Goal: Task Accomplishment & Management: Use online tool/utility

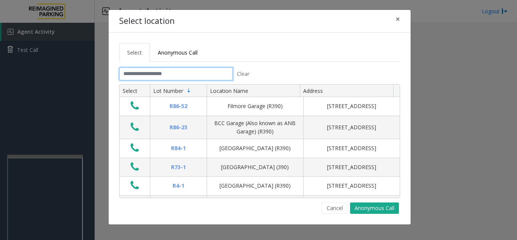
click at [190, 74] on input "text" at bounding box center [176, 73] width 114 height 13
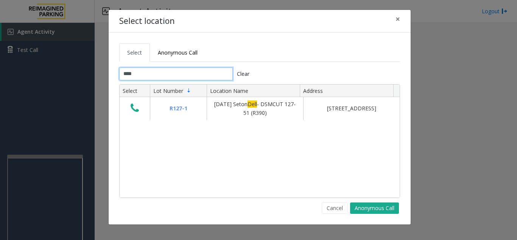
type input "****"
click at [402, 20] on button "×" at bounding box center [397, 19] width 15 height 19
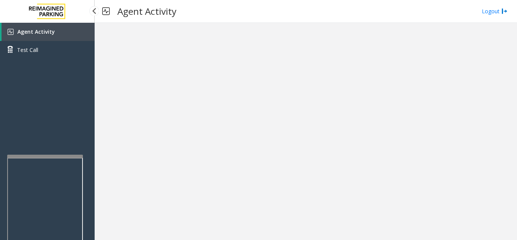
click at [60, 38] on link "Agent Activity" at bounding box center [48, 32] width 93 height 18
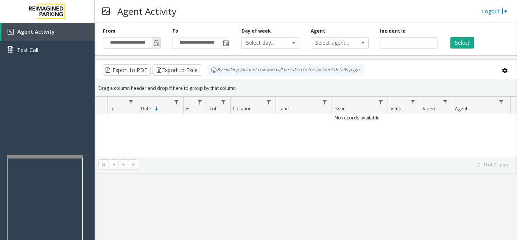
click at [159, 45] on span "Toggle popup" at bounding box center [157, 43] width 6 height 6
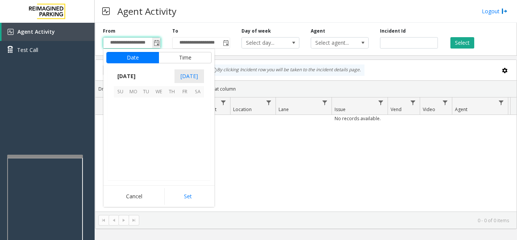
scroll to position [135999, 0]
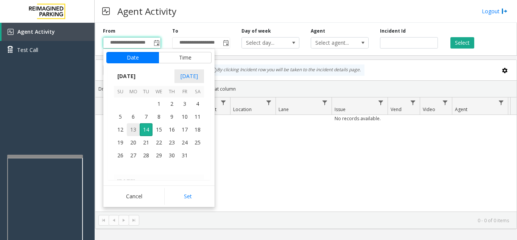
click at [132, 131] on span "13" at bounding box center [133, 129] width 13 height 13
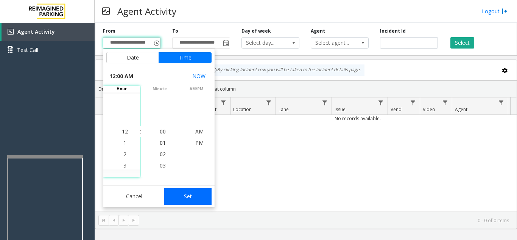
click at [189, 198] on button "Set" at bounding box center [188, 196] width 48 height 17
type input "**********"
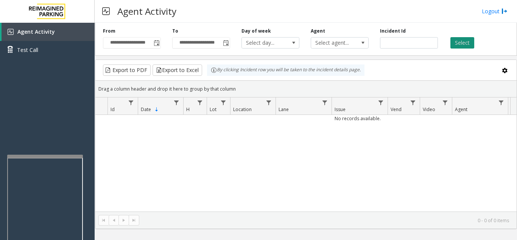
click at [460, 40] on button "Select" at bounding box center [463, 42] width 24 height 11
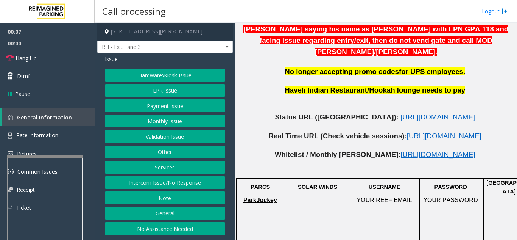
scroll to position [417, 0]
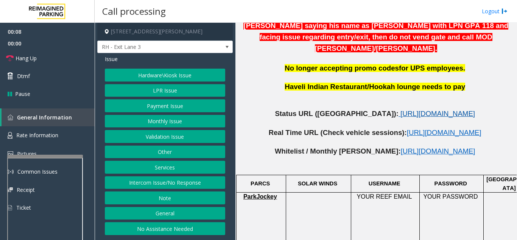
click at [439, 109] on span "[URL][DOMAIN_NAME]" at bounding box center [438, 113] width 75 height 8
click at [164, 89] on button "LPR Issue" at bounding box center [165, 90] width 120 height 13
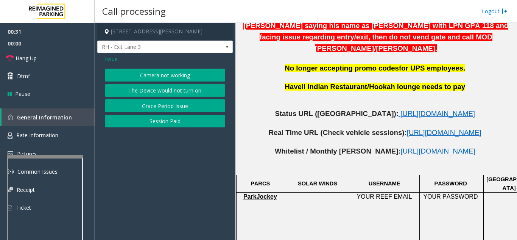
click at [168, 77] on button "Camera not working" at bounding box center [165, 75] width 120 height 13
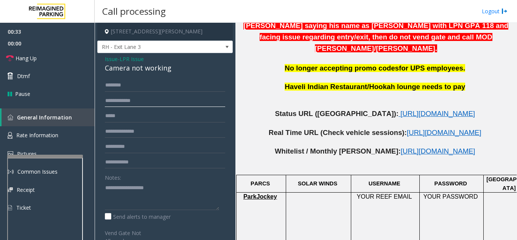
click at [162, 104] on input "text" at bounding box center [165, 100] width 120 height 13
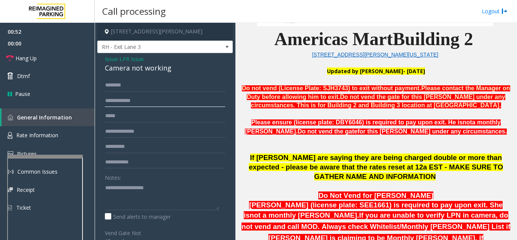
scroll to position [189, 0]
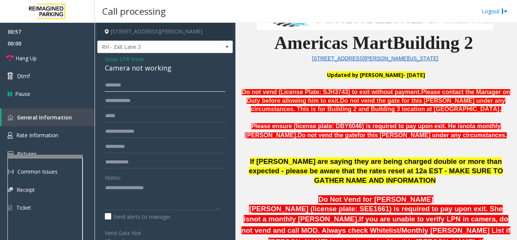
click at [163, 87] on input "text" at bounding box center [165, 85] width 120 height 13
type input "*****"
click at [131, 188] on textarea at bounding box center [162, 195] width 114 height 28
drag, startPoint x: 103, startPoint y: 67, endPoint x: 180, endPoint y: 69, distance: 77.7
click at [180, 69] on div "Issue - LPR Issue Camera not working ***** Notes: Send alerts to manager Vend G…" at bounding box center [165, 206] width 136 height 306
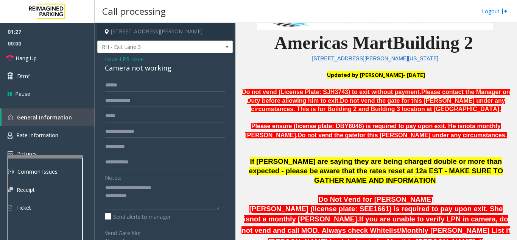
click at [152, 202] on textarea at bounding box center [162, 195] width 114 height 28
type textarea "**********"
click at [182, 101] on input "text" at bounding box center [165, 100] width 120 height 13
click at [173, 117] on input "text" at bounding box center [165, 115] width 120 height 13
click at [110, 118] on input "**********" at bounding box center [165, 115] width 120 height 13
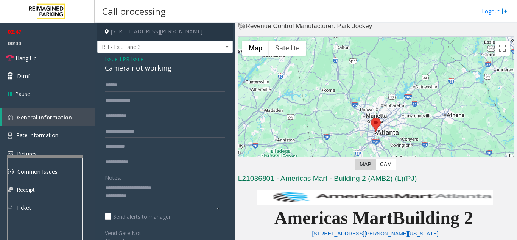
scroll to position [0, 0]
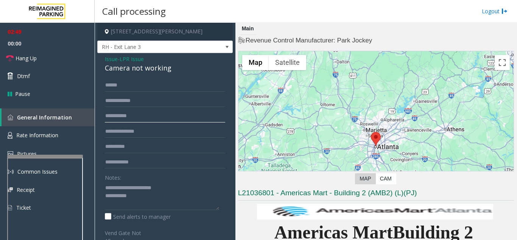
type input "**********"
click at [108, 56] on span "Issue" at bounding box center [111, 59] width 13 height 8
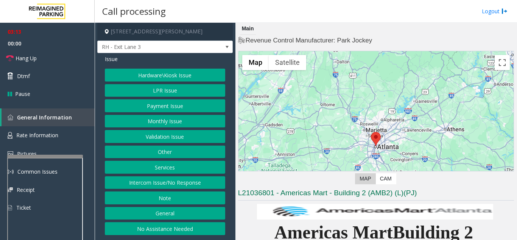
click at [170, 155] on button "Other" at bounding box center [165, 151] width 120 height 13
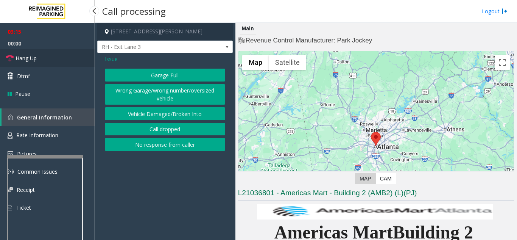
click at [56, 61] on link "Hang Up" at bounding box center [47, 58] width 95 height 18
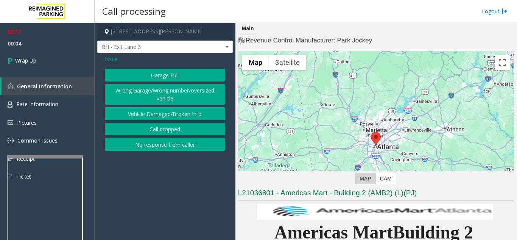
click at [111, 58] on span "Issue" at bounding box center [111, 59] width 13 height 8
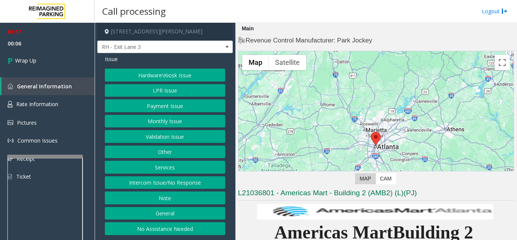
click at [152, 208] on button "General" at bounding box center [165, 213] width 120 height 13
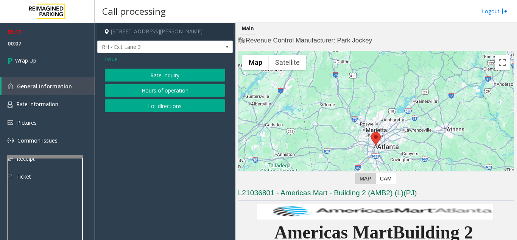
click at [114, 59] on span "Issue" at bounding box center [111, 59] width 13 height 8
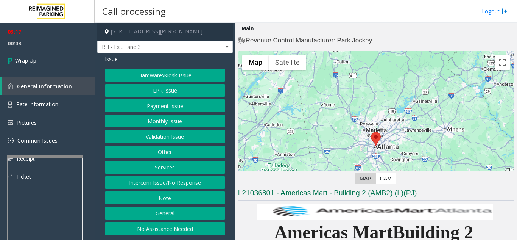
click at [171, 170] on button "Services" at bounding box center [165, 167] width 120 height 13
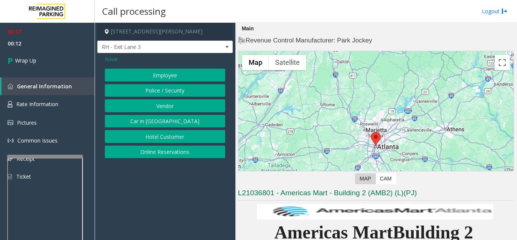
click at [110, 58] on span "Issue" at bounding box center [111, 59] width 13 height 8
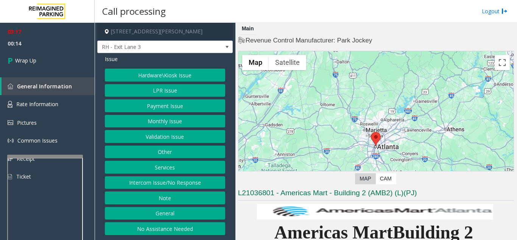
click at [167, 151] on button "Other" at bounding box center [165, 151] width 120 height 13
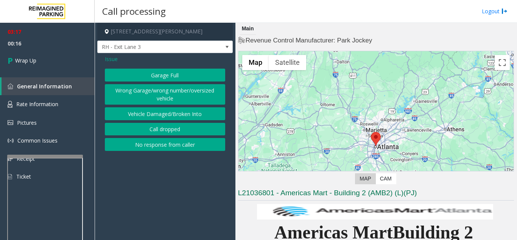
click at [117, 60] on span "Issue" at bounding box center [111, 59] width 13 height 8
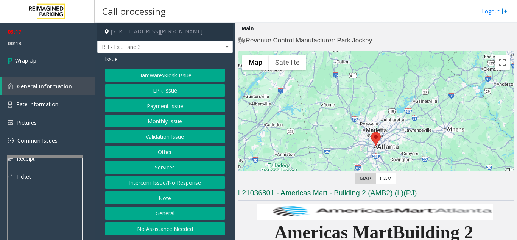
click at [151, 72] on button "Hardware\Kiosk Issue" at bounding box center [165, 75] width 120 height 13
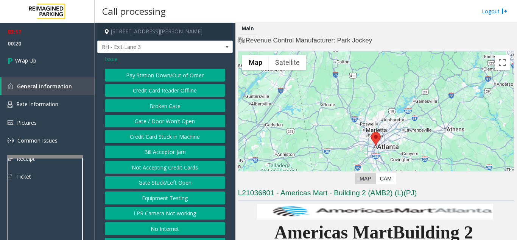
click at [167, 122] on button "Gate / Door Won't Open" at bounding box center [165, 121] width 120 height 13
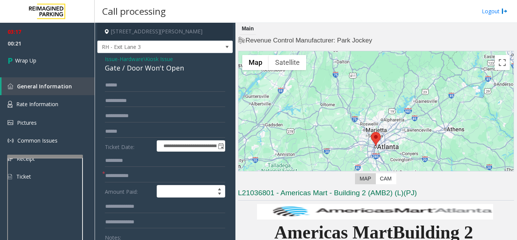
scroll to position [38, 0]
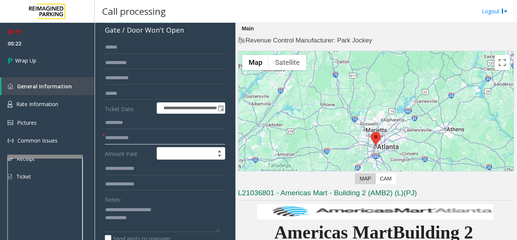
click at [164, 134] on input "text" at bounding box center [165, 137] width 120 height 13
type input "*"
drag, startPoint x: 119, startPoint y: 209, endPoint x: 170, endPoint y: 209, distance: 51.1
click at [170, 209] on textarea at bounding box center [162, 217] width 114 height 28
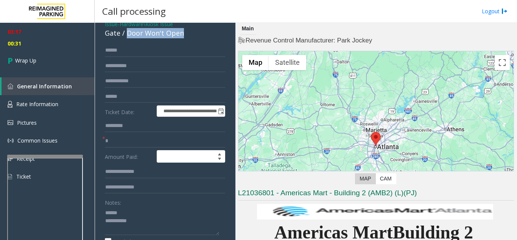
drag, startPoint x: 128, startPoint y: 29, endPoint x: 182, endPoint y: 34, distance: 54.4
click at [187, 34] on div "Gate / Door Won't Open" at bounding box center [165, 33] width 120 height 10
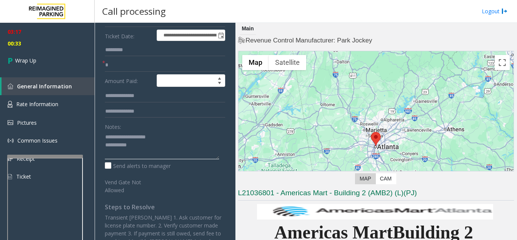
click at [168, 149] on textarea at bounding box center [162, 145] width 114 height 28
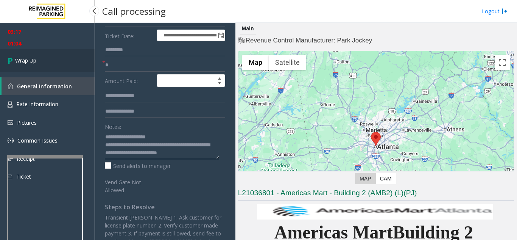
type textarea "**********"
click at [41, 62] on link "Wrap Up" at bounding box center [47, 60] width 95 height 22
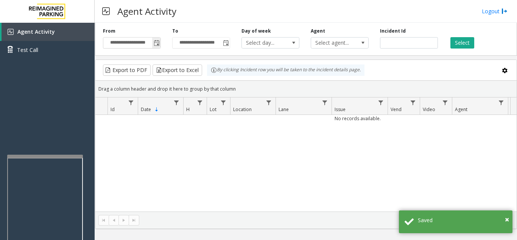
click at [157, 45] on span "Toggle popup" at bounding box center [157, 43] width 6 height 6
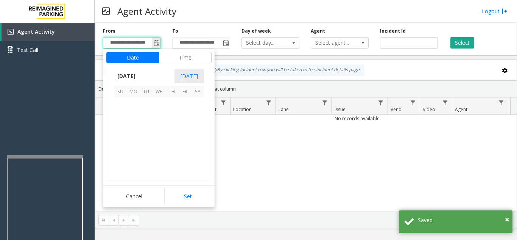
scroll to position [135999, 0]
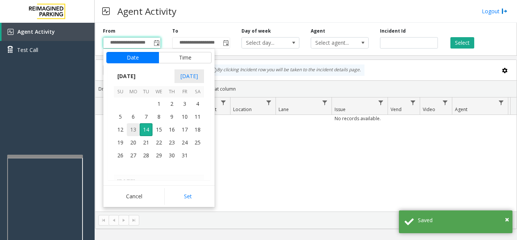
click at [133, 130] on span "13" at bounding box center [133, 129] width 13 height 13
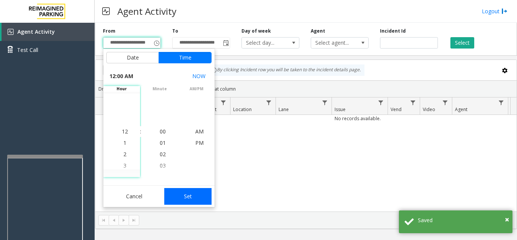
click at [201, 197] on button "Set" at bounding box center [188, 196] width 48 height 17
type input "**********"
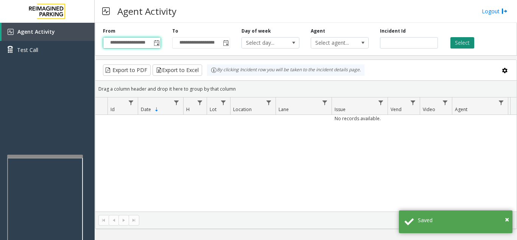
click at [466, 43] on button "Select" at bounding box center [463, 42] width 24 height 11
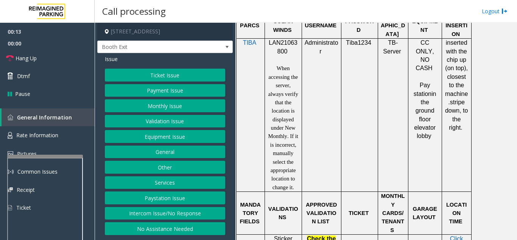
scroll to position [568, 0]
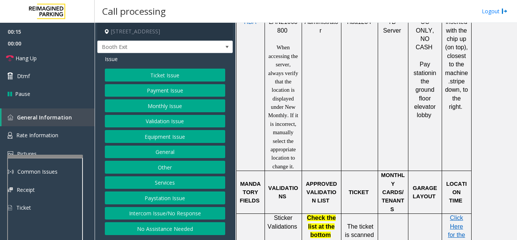
click at [152, 124] on button "Validation Issue" at bounding box center [165, 121] width 120 height 13
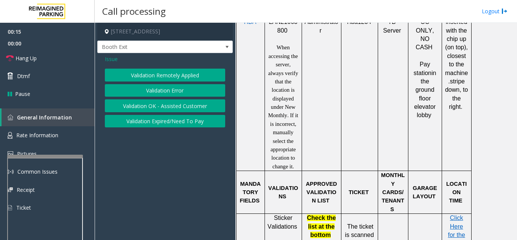
click at [153, 88] on button "Validation Error" at bounding box center [165, 90] width 120 height 13
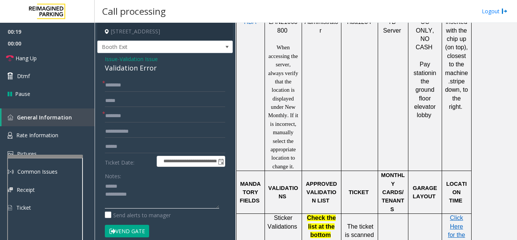
click at [136, 187] on textarea at bounding box center [162, 194] width 114 height 28
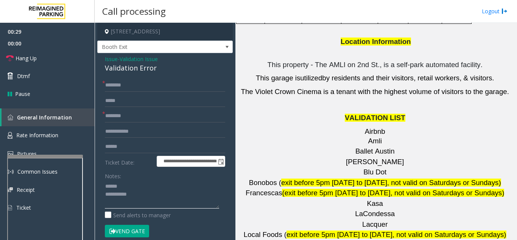
scroll to position [1060, 0]
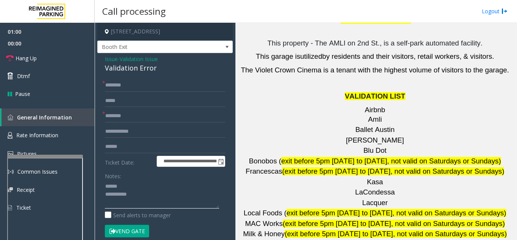
type textarea "**********"
click at [151, 111] on input "text" at bounding box center [165, 115] width 120 height 13
type input "**"
click at [156, 91] on input "text" at bounding box center [165, 85] width 120 height 13
type input "**"
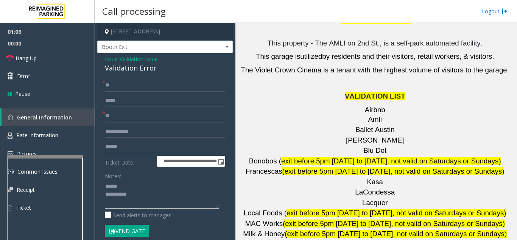
click at [170, 186] on textarea at bounding box center [162, 194] width 114 height 28
click at [53, 65] on link "Hang Up" at bounding box center [47, 58] width 95 height 18
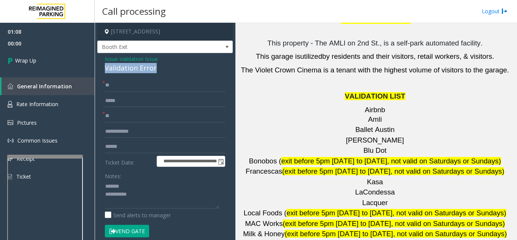
drag, startPoint x: 158, startPoint y: 69, endPoint x: 97, endPoint y: 67, distance: 61.0
click at [97, 67] on app-call-processing-form "**********" at bounding box center [165, 131] width 141 height 217
click at [147, 197] on textarea at bounding box center [162, 194] width 114 height 28
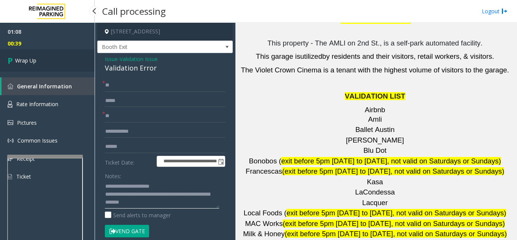
type textarea "**********"
click at [37, 65] on link "Wrap Up" at bounding box center [47, 60] width 95 height 22
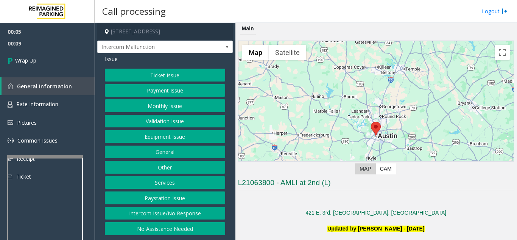
click at [171, 212] on button "Intercom Issue/No Response" at bounding box center [165, 213] width 120 height 13
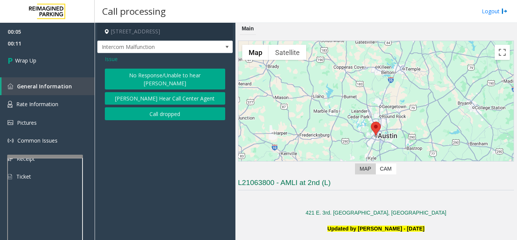
click at [139, 109] on button "Call dropped" at bounding box center [165, 113] width 120 height 13
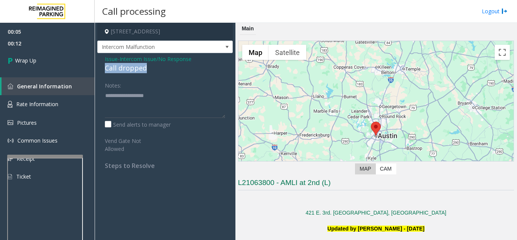
drag, startPoint x: 159, startPoint y: 66, endPoint x: 103, endPoint y: 69, distance: 56.5
click at [103, 69] on div "Issue - Intercom Issue/No Response Call dropped Notes: Send alerts to manager V…" at bounding box center [165, 115] width 136 height 124
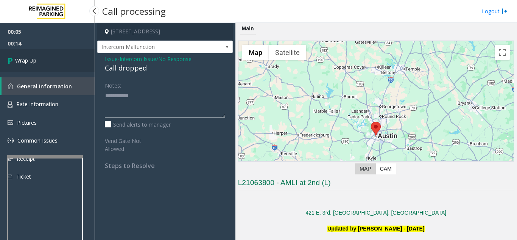
type textarea "**********"
click at [37, 61] on link "Wrap Up" at bounding box center [47, 60] width 95 height 22
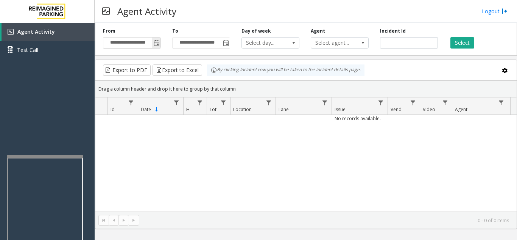
click at [158, 44] on span "Toggle popup" at bounding box center [157, 43] width 6 height 6
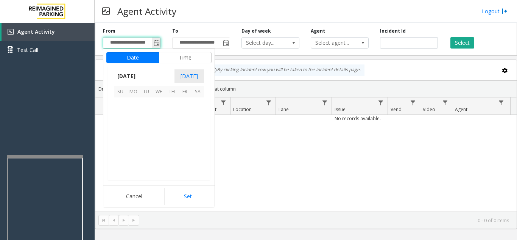
scroll to position [135999, 0]
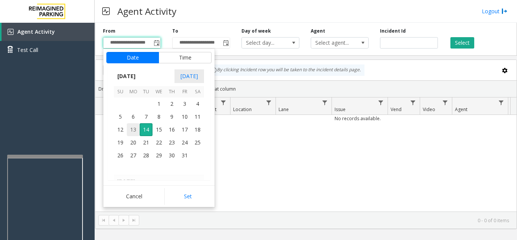
click at [131, 131] on span "13" at bounding box center [133, 129] width 13 height 13
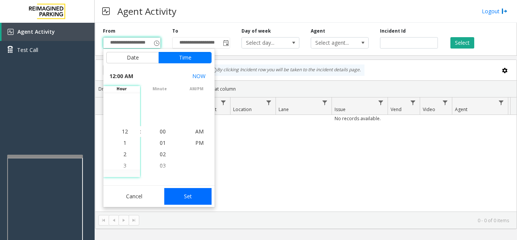
click at [181, 196] on button "Set" at bounding box center [188, 196] width 48 height 17
type input "**********"
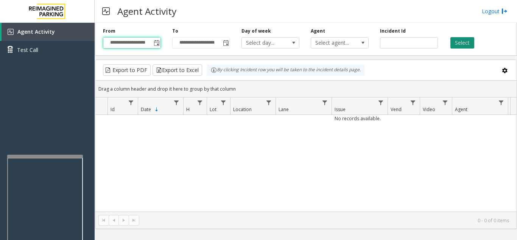
click at [469, 38] on button "Select" at bounding box center [463, 42] width 24 height 11
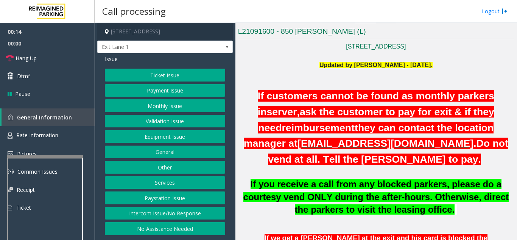
scroll to position [151, 0]
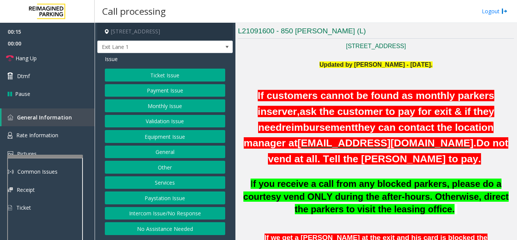
click at [161, 100] on button "Monthly Issue" at bounding box center [165, 105] width 120 height 13
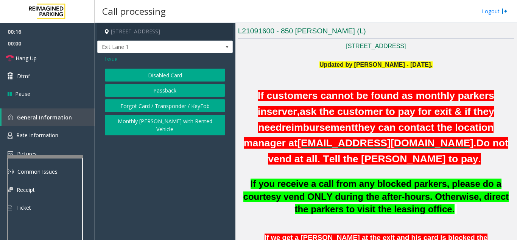
click at [159, 93] on button "Passback" at bounding box center [165, 90] width 120 height 13
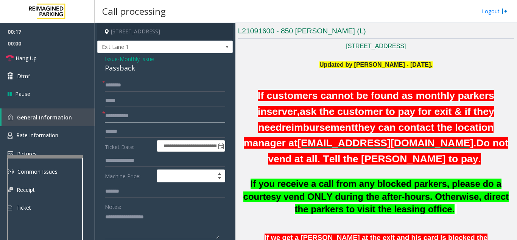
click at [148, 118] on input "text" at bounding box center [165, 115] width 120 height 13
type input "****"
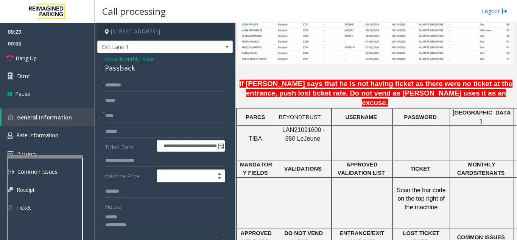
scroll to position [606, 0]
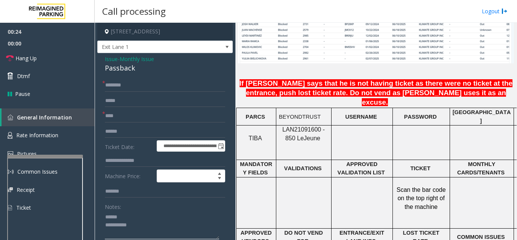
type textarea "**********"
drag, startPoint x: 314, startPoint y: 107, endPoint x: 278, endPoint y: 106, distance: 36.0
click at [278, 125] on div "LAN21091600 - 850 Le Jeune" at bounding box center [303, 133] width 55 height 17
copy span "LAN21091600"
click at [131, 87] on input "text" at bounding box center [165, 85] width 120 height 13
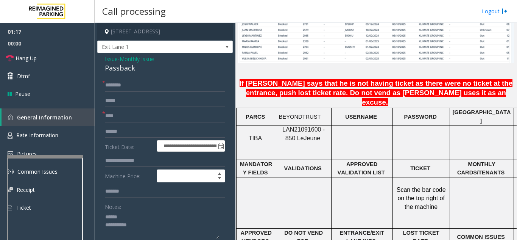
click at [146, 83] on input "text" at bounding box center [165, 85] width 120 height 13
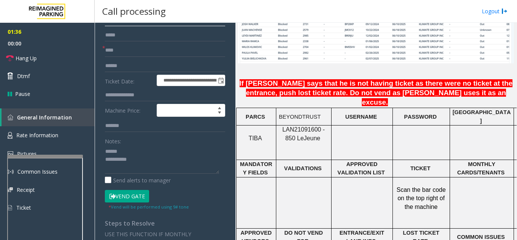
scroll to position [76, 0]
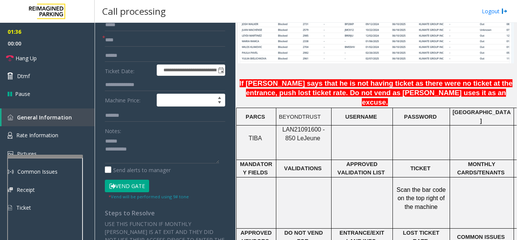
type input "**********"
click at [147, 195] on small "* Vend will be performed using 9# tone" at bounding box center [149, 197] width 80 height 6
click at [145, 189] on button "Vend Gate" at bounding box center [127, 185] width 44 height 13
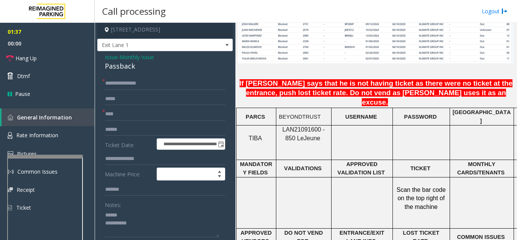
scroll to position [0, 0]
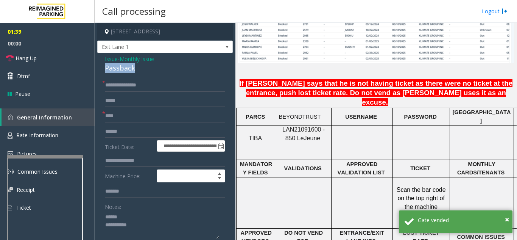
drag, startPoint x: 161, startPoint y: 67, endPoint x: 104, endPoint y: 70, distance: 57.2
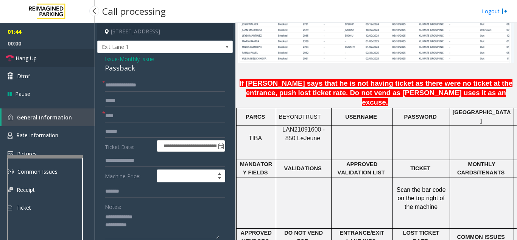
click at [33, 62] on span "Hang Up" at bounding box center [26, 58] width 21 height 8
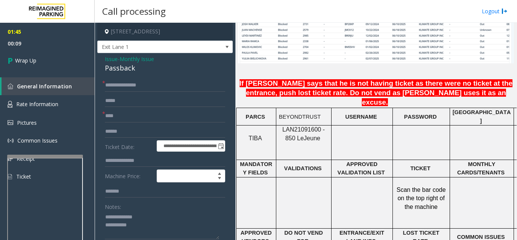
scroll to position [38, 0]
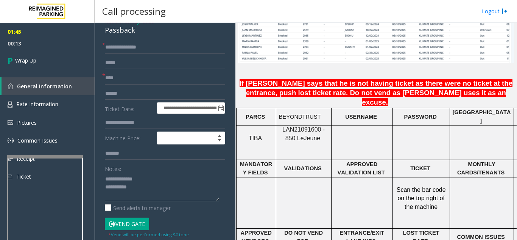
click at [155, 188] on textarea at bounding box center [162, 187] width 114 height 28
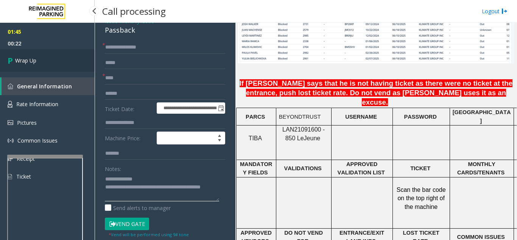
type textarea "**********"
click at [59, 58] on link "Wrap Up" at bounding box center [47, 60] width 95 height 22
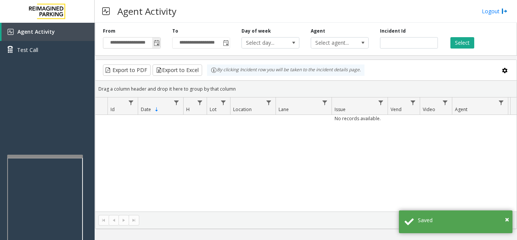
click at [156, 44] on span "Toggle popup" at bounding box center [157, 43] width 6 height 6
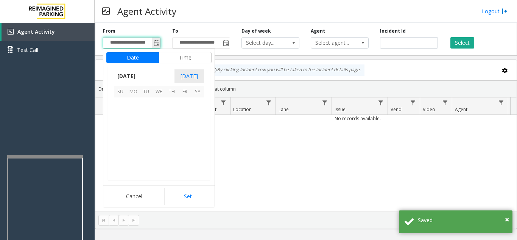
scroll to position [135999, 0]
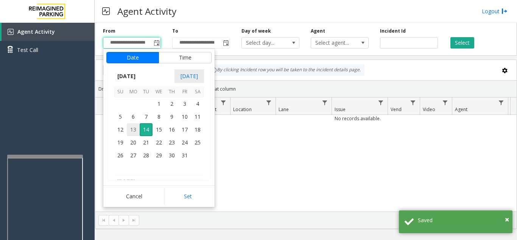
click at [131, 128] on span "13" at bounding box center [133, 129] width 13 height 13
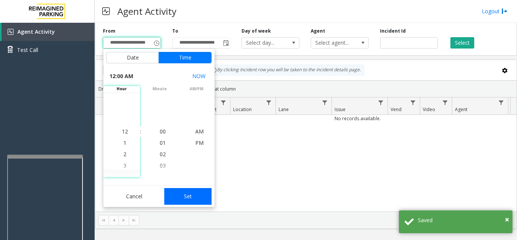
click at [189, 194] on button "Set" at bounding box center [188, 196] width 48 height 17
type input "**********"
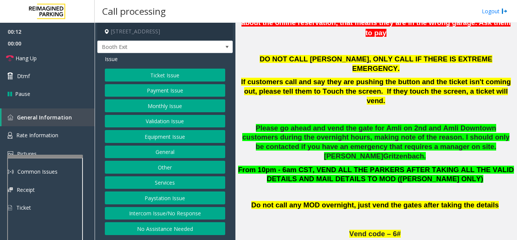
scroll to position [303, 0]
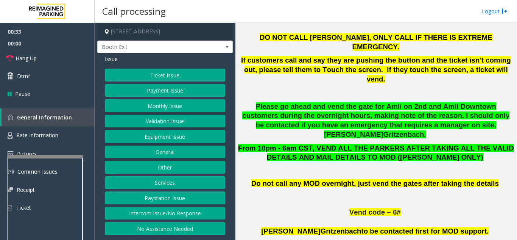
click at [137, 125] on button "Validation Issue" at bounding box center [165, 121] width 120 height 13
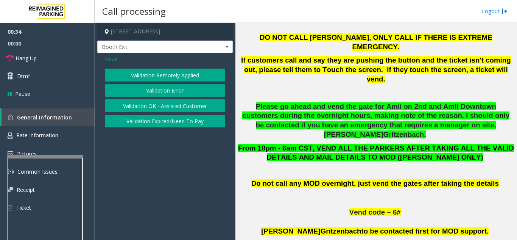
click at [151, 93] on button "Validation Error" at bounding box center [165, 90] width 120 height 13
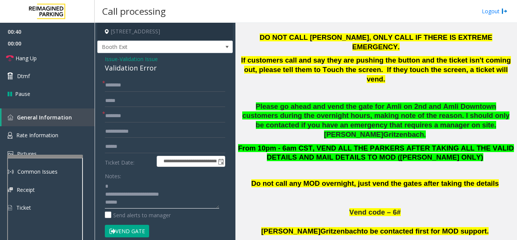
click at [136, 187] on textarea at bounding box center [162, 194] width 114 height 28
drag, startPoint x: 186, startPoint y: 195, endPoint x: 103, endPoint y: 189, distance: 83.5
click at [103, 189] on div "**********" at bounding box center [165, 223] width 132 height 289
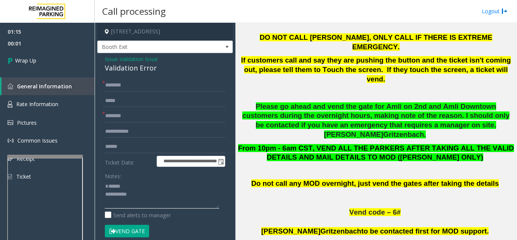
type textarea "**********"
click at [147, 87] on input "text" at bounding box center [165, 85] width 120 height 13
type input "**"
click at [158, 115] on input "text" at bounding box center [165, 115] width 120 height 13
type input "**"
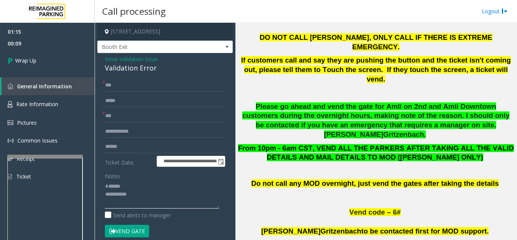
click at [156, 193] on textarea at bounding box center [162, 194] width 114 height 28
click at [150, 192] on textarea at bounding box center [162, 194] width 114 height 28
drag, startPoint x: 167, startPoint y: 71, endPoint x: 105, endPoint y: 72, distance: 62.9
click at [105, 72] on div "**********" at bounding box center [165, 214] width 136 height 322
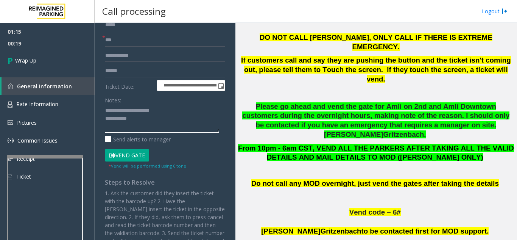
click at [151, 122] on textarea at bounding box center [162, 118] width 114 height 28
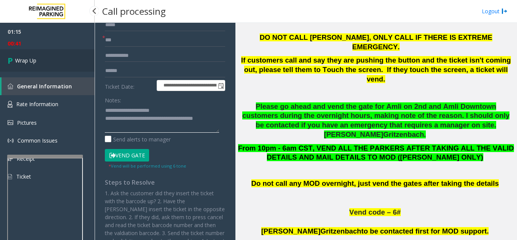
type textarea "**********"
click at [42, 55] on link "Wrap Up" at bounding box center [47, 60] width 95 height 22
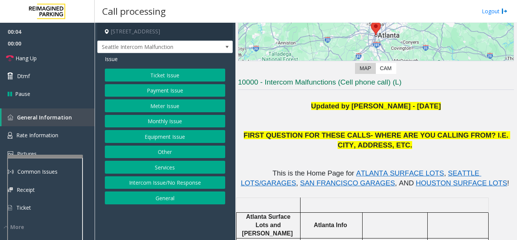
scroll to position [114, 0]
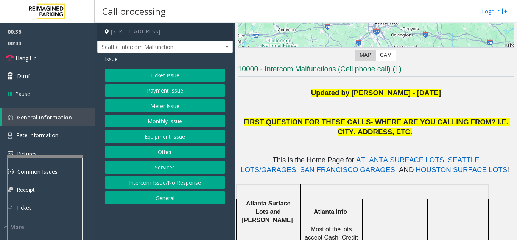
click at [173, 136] on button "Equipment Issue" at bounding box center [165, 136] width 120 height 13
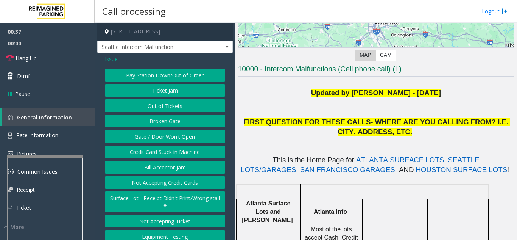
click at [173, 143] on button "Gate / Door Won't Open" at bounding box center [165, 136] width 120 height 13
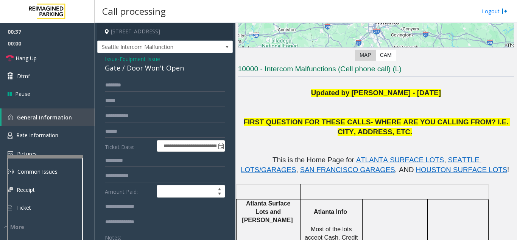
scroll to position [38, 0]
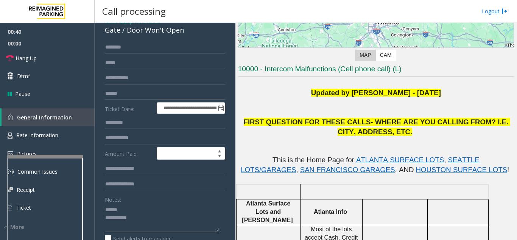
click at [134, 213] on textarea at bounding box center [162, 217] width 114 height 28
click at [54, 57] on link "Hang Up" at bounding box center [47, 58] width 95 height 18
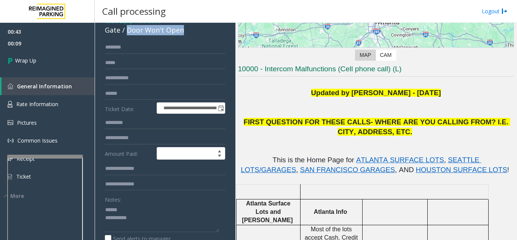
drag, startPoint x: 125, startPoint y: 38, endPoint x: 197, endPoint y: 39, distance: 71.6
click at [197, 35] on div "Gate / Door Won't Open" at bounding box center [165, 30] width 120 height 10
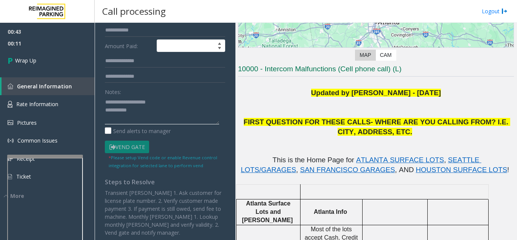
scroll to position [151, 0]
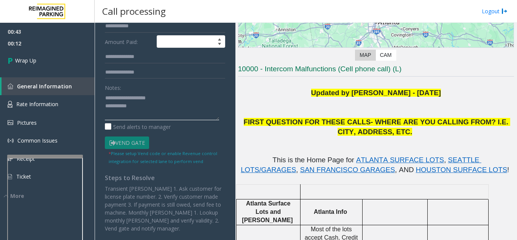
click at [175, 114] on textarea at bounding box center [162, 106] width 114 height 28
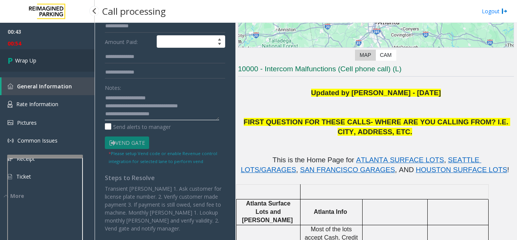
type textarea "**********"
click at [88, 64] on link "Wrap Up" at bounding box center [47, 60] width 95 height 22
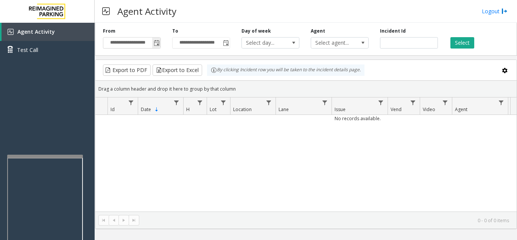
click at [155, 44] on span "Toggle popup" at bounding box center [157, 43] width 6 height 6
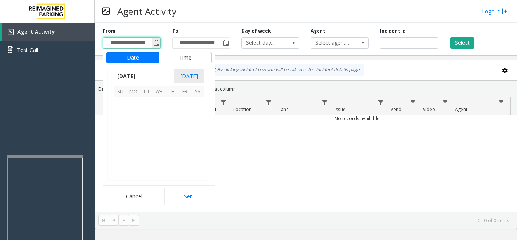
scroll to position [135999, 0]
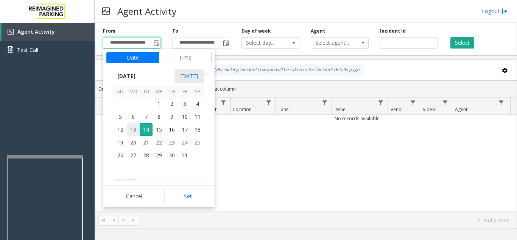
click at [133, 132] on span "13" at bounding box center [133, 129] width 13 height 13
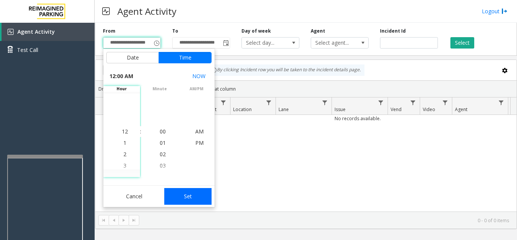
click at [191, 202] on button "Set" at bounding box center [188, 196] width 48 height 17
type input "**********"
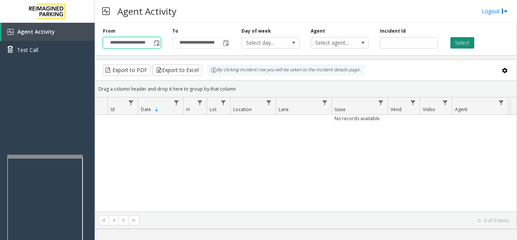
click at [454, 44] on button "Select" at bounding box center [463, 42] width 24 height 11
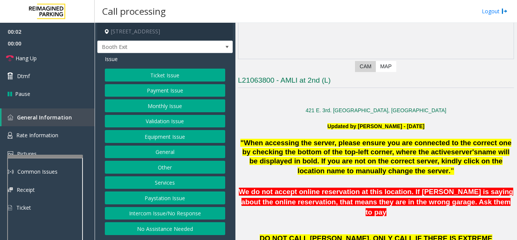
scroll to position [114, 0]
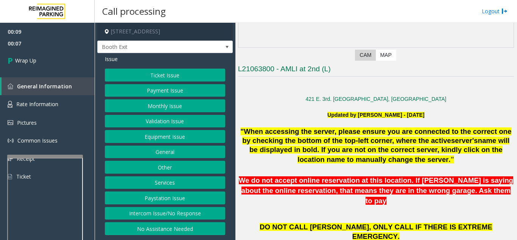
click at [153, 212] on button "Intercom Issue/No Response" at bounding box center [165, 213] width 120 height 13
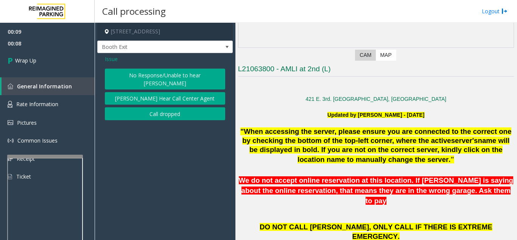
click at [162, 108] on button "Call dropped" at bounding box center [165, 113] width 120 height 13
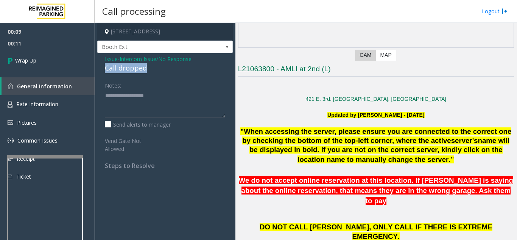
drag, startPoint x: 151, startPoint y: 69, endPoint x: 103, endPoint y: 70, distance: 47.7
click at [103, 70] on div "Issue - Intercom Issue/No Response Call dropped Notes: Send alerts to manager V…" at bounding box center [165, 115] width 136 height 124
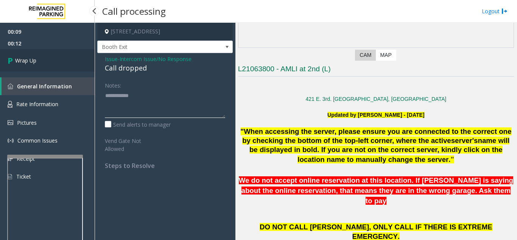
type textarea "**********"
click at [34, 67] on link "Wrap Up" at bounding box center [47, 60] width 95 height 22
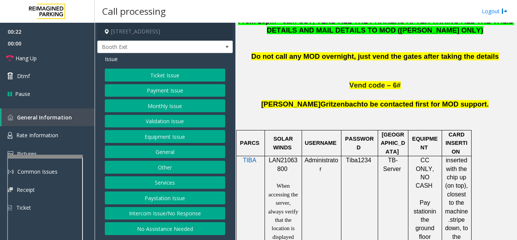
scroll to position [454, 0]
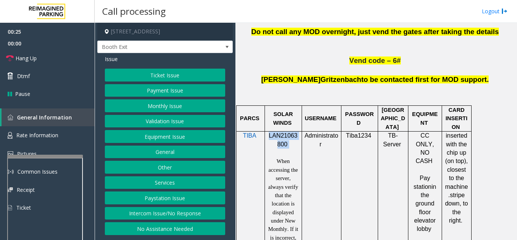
drag, startPoint x: 292, startPoint y: 110, endPoint x: 268, endPoint y: 101, distance: 25.6
click at [268, 131] on div "LAN21063800 When accessing the server, always verify that the location is displ…" at bounding box center [283, 207] width 31 height 153
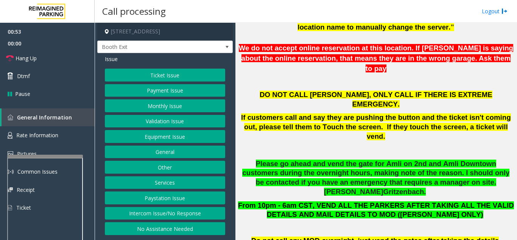
scroll to position [227, 0]
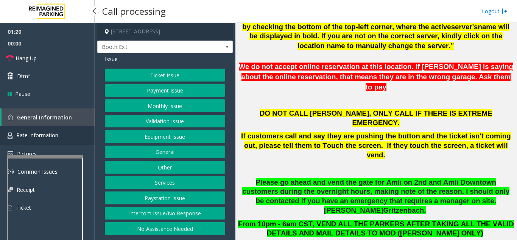
click at [54, 134] on span "Rate Information" at bounding box center [37, 134] width 42 height 7
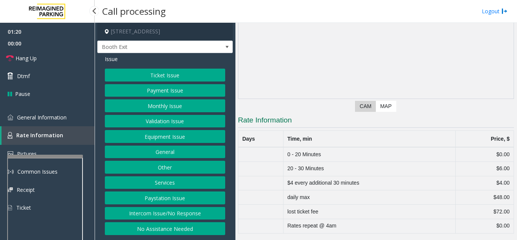
scroll to position [62, 0]
click at [53, 121] on link "General Information" at bounding box center [47, 117] width 95 height 18
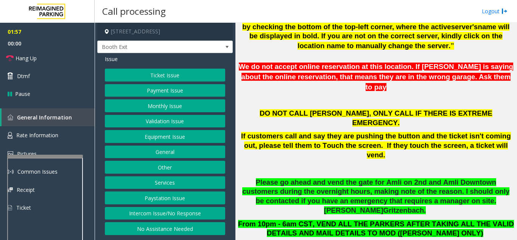
click at [165, 170] on button "Other" at bounding box center [165, 167] width 120 height 13
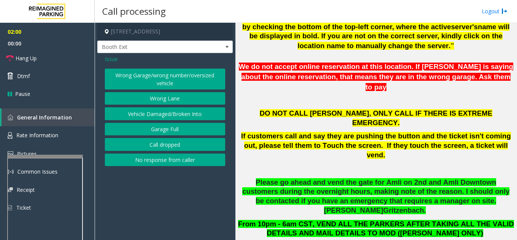
click at [135, 81] on button "Wrong Garage/wrong number/oversized vehicle" at bounding box center [165, 79] width 120 height 21
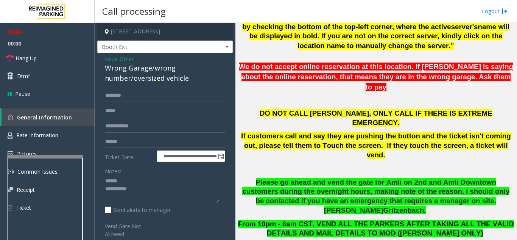
click at [141, 180] on textarea at bounding box center [162, 189] width 114 height 28
drag, startPoint x: 150, startPoint y: 68, endPoint x: 102, endPoint y: 65, distance: 48.2
click at [102, 65] on div "**********" at bounding box center [165, 186] width 136 height 267
click at [156, 187] on textarea at bounding box center [162, 189] width 114 height 28
click at [35, 53] on link "Hang Up" at bounding box center [47, 58] width 95 height 18
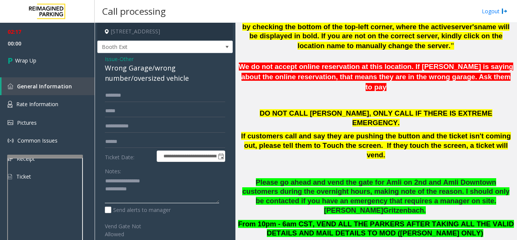
click at [171, 190] on textarea at bounding box center [162, 189] width 114 height 28
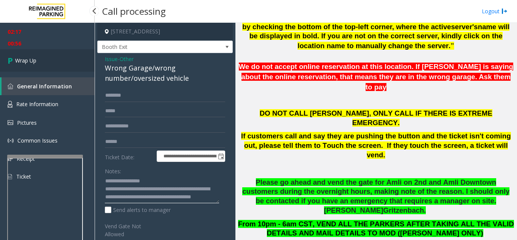
type textarea "**********"
click at [37, 65] on link "Wrap Up" at bounding box center [47, 60] width 95 height 22
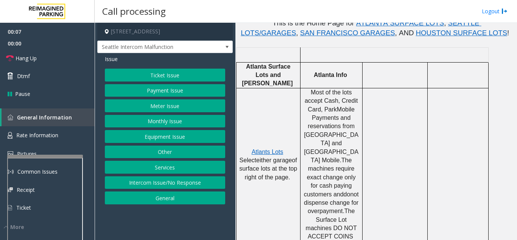
scroll to position [265, 0]
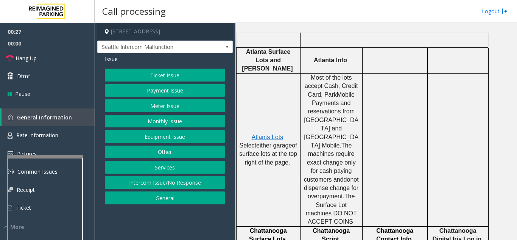
click at [176, 138] on button "Equipment Issue" at bounding box center [165, 136] width 120 height 13
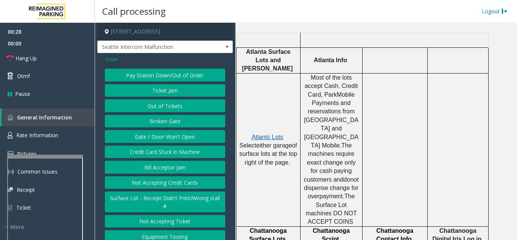
click at [176, 138] on button "Gate / Door Won't Open" at bounding box center [165, 136] width 120 height 13
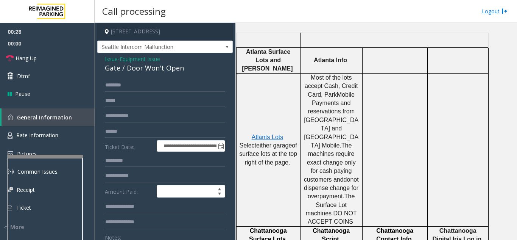
scroll to position [38, 0]
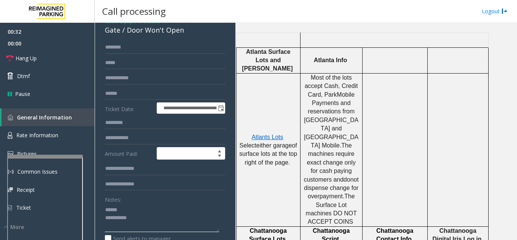
click at [152, 212] on textarea at bounding box center [162, 217] width 114 height 28
type textarea "**********"
click at [108, 25] on span "Issue" at bounding box center [111, 21] width 13 height 8
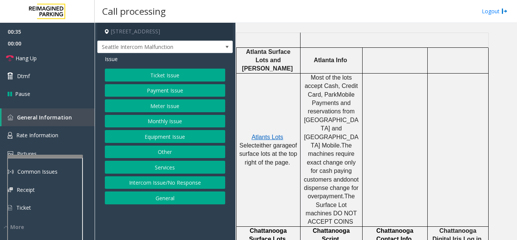
click at [173, 94] on button "Payment Issue" at bounding box center [165, 90] width 120 height 13
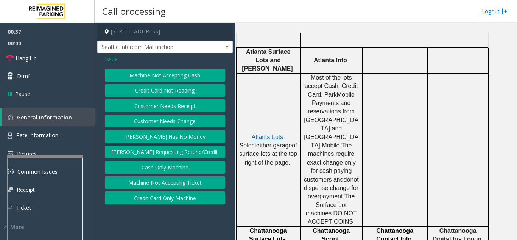
click at [114, 60] on span "Issue" at bounding box center [111, 59] width 13 height 8
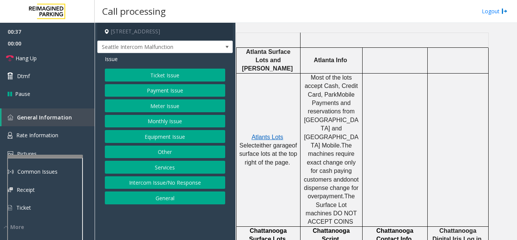
click at [169, 121] on button "Monthly Issue" at bounding box center [165, 121] width 120 height 13
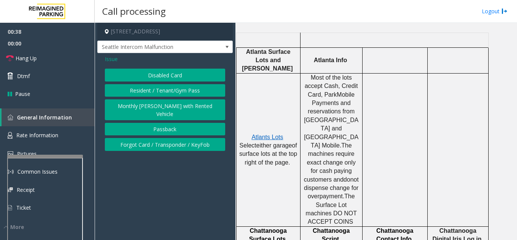
click at [162, 74] on button "Disabled Card" at bounding box center [165, 75] width 120 height 13
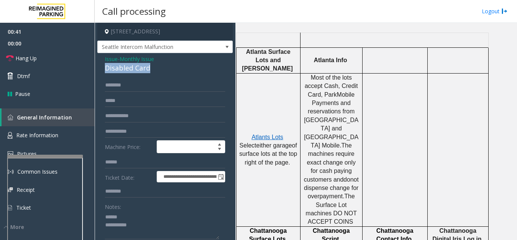
drag, startPoint x: 153, startPoint y: 74, endPoint x: 101, endPoint y: 75, distance: 52.6
click at [147, 228] on textarea at bounding box center [162, 225] width 114 height 28
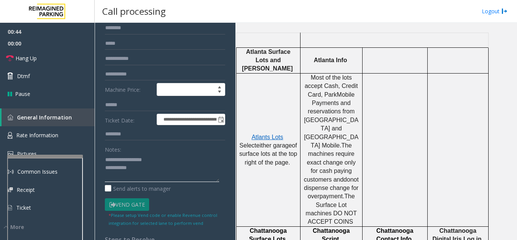
scroll to position [38, 0]
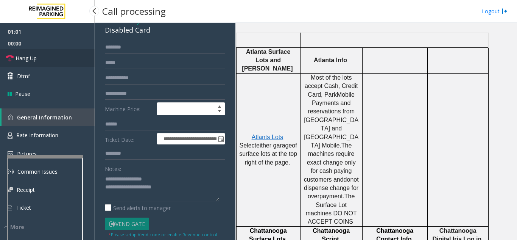
click at [50, 63] on link "Hang Up" at bounding box center [47, 58] width 95 height 18
click at [183, 198] on textarea at bounding box center [162, 187] width 114 height 28
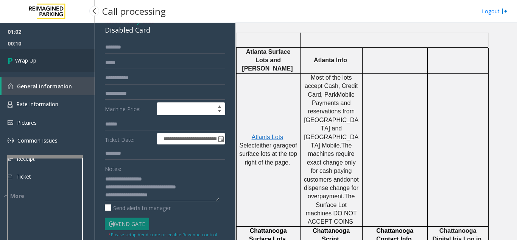
type textarea "**********"
click at [56, 66] on link "Wrap Up" at bounding box center [47, 60] width 95 height 22
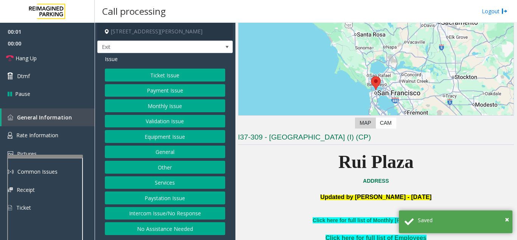
scroll to position [151, 0]
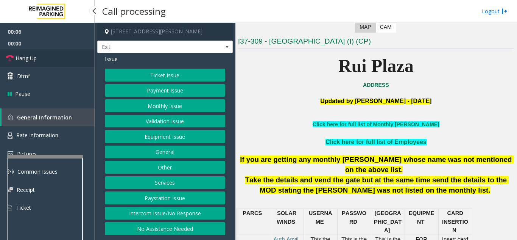
click at [40, 50] on link "Hang Up" at bounding box center [47, 58] width 95 height 18
click at [174, 230] on button "No Assistance Needed" at bounding box center [165, 228] width 120 height 13
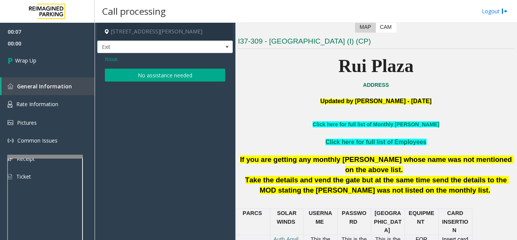
click at [139, 74] on button "No assistance needed" at bounding box center [165, 75] width 120 height 13
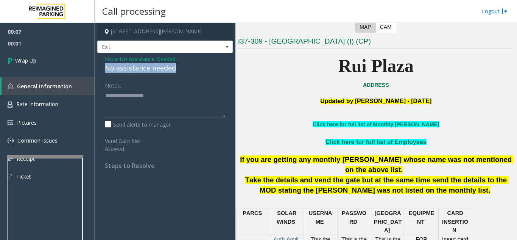
drag, startPoint x: 101, startPoint y: 65, endPoint x: 164, endPoint y: 66, distance: 62.9
click at [187, 66] on div "Issue - No Assistance Needed No assistance needed Notes: Send alerts to manager…" at bounding box center [165, 115] width 136 height 124
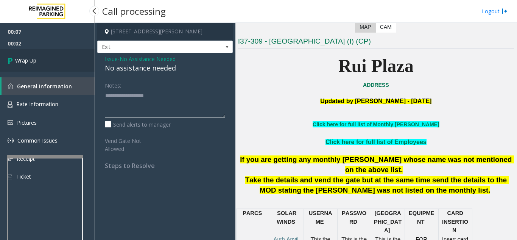
type textarea "**********"
click at [56, 61] on link "Wrap Up" at bounding box center [47, 60] width 95 height 22
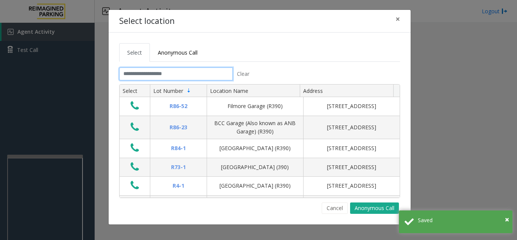
click at [175, 73] on input "text" at bounding box center [176, 73] width 114 height 13
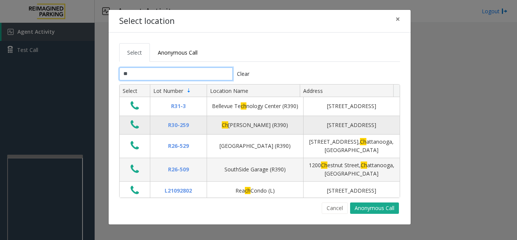
type input "**"
click at [136, 126] on icon "Data table" at bounding box center [135, 124] width 8 height 11
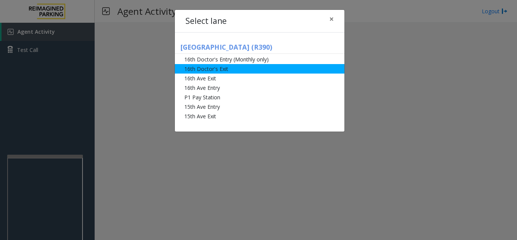
click at [213, 67] on li "16th Doctor's Exit" at bounding box center [260, 68] width 170 height 9
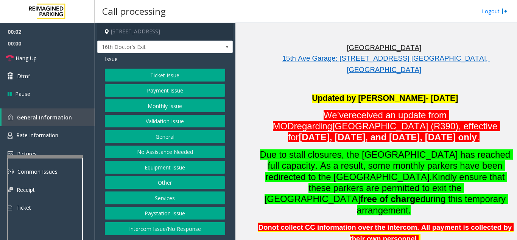
scroll to position [189, 0]
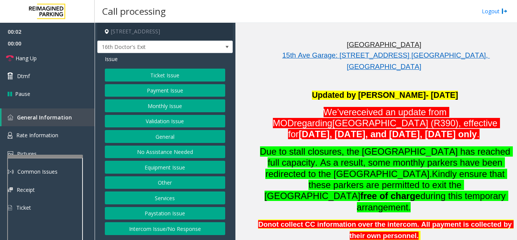
click at [172, 101] on button "Monthly Issue" at bounding box center [165, 105] width 120 height 13
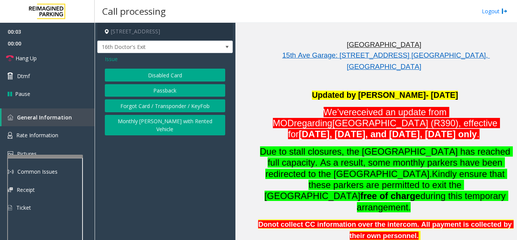
click at [182, 78] on button "Disabled Card" at bounding box center [165, 75] width 120 height 13
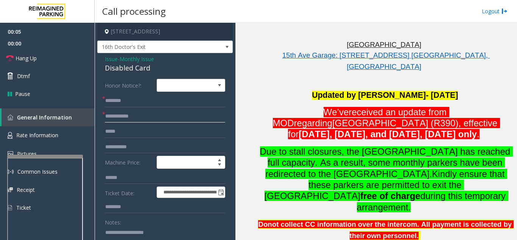
click at [142, 111] on input "text" at bounding box center [165, 116] width 120 height 13
click at [139, 228] on textarea at bounding box center [162, 240] width 114 height 28
drag, startPoint x: 100, startPoint y: 67, endPoint x: 161, endPoint y: 67, distance: 61.7
type textarea "**********"
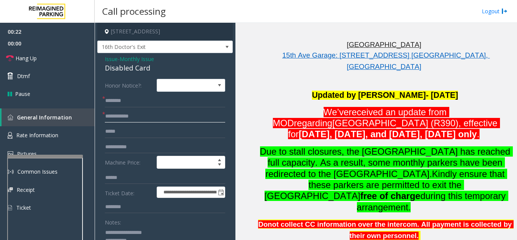
click at [147, 114] on input "text" at bounding box center [165, 116] width 120 height 13
click at [151, 97] on input "text" at bounding box center [165, 100] width 120 height 13
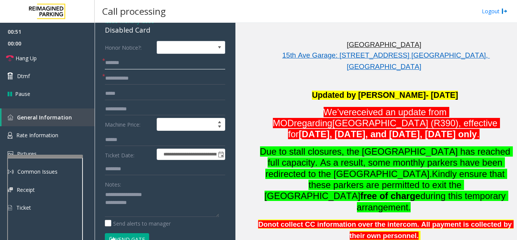
scroll to position [0, 0]
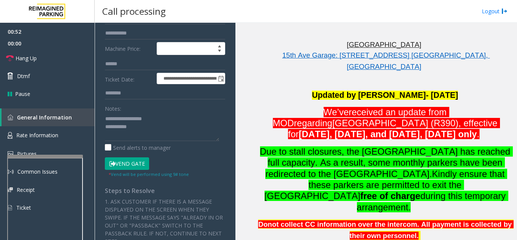
type input "******"
click at [131, 162] on button "Vend Gate" at bounding box center [127, 163] width 44 height 13
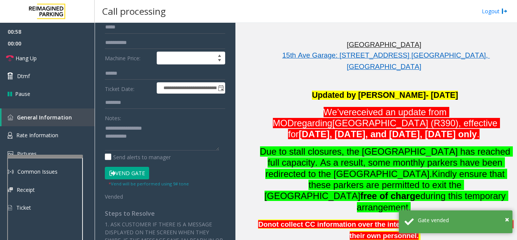
scroll to position [114, 0]
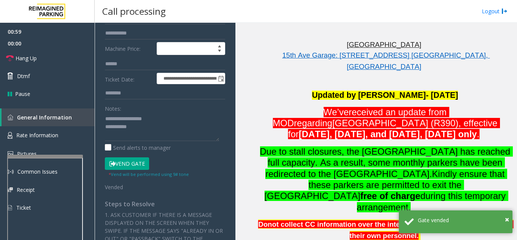
type input "*"
click at [176, 126] on textarea at bounding box center [162, 126] width 114 height 28
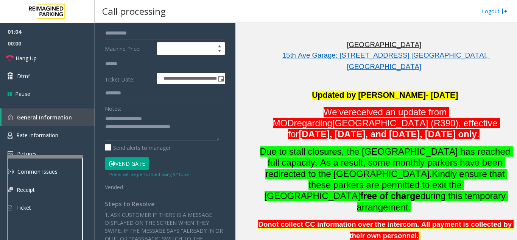
click at [174, 117] on textarea at bounding box center [162, 126] width 114 height 28
type textarea "**********"
click at [36, 62] on span "Hang Up" at bounding box center [26, 58] width 21 height 8
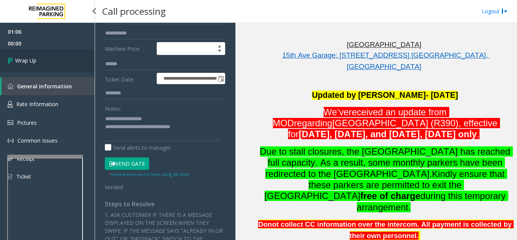
click at [54, 61] on link "Wrap Up" at bounding box center [47, 60] width 95 height 22
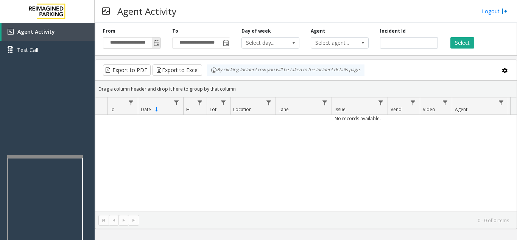
click at [158, 44] on span "Toggle popup" at bounding box center [157, 43] width 6 height 6
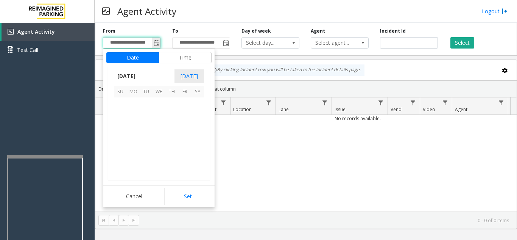
scroll to position [135999, 0]
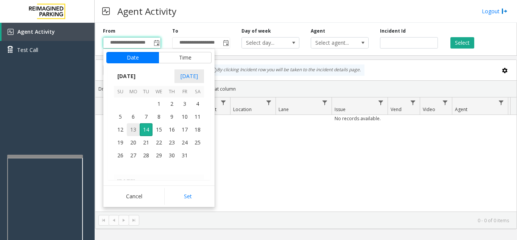
click at [131, 129] on span "13" at bounding box center [133, 129] width 13 height 13
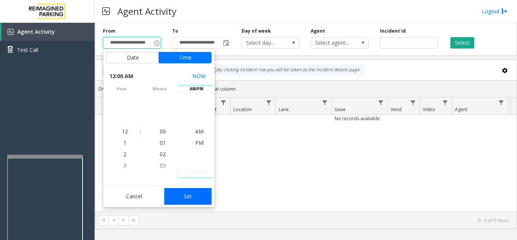
click at [211, 198] on button "Set" at bounding box center [188, 196] width 48 height 17
type input "**********"
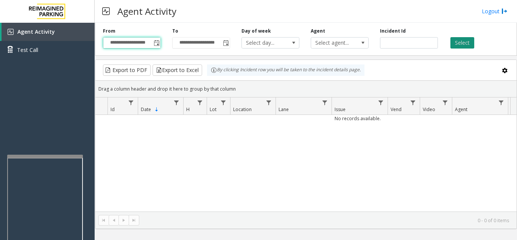
click at [465, 44] on button "Select" at bounding box center [463, 42] width 24 height 11
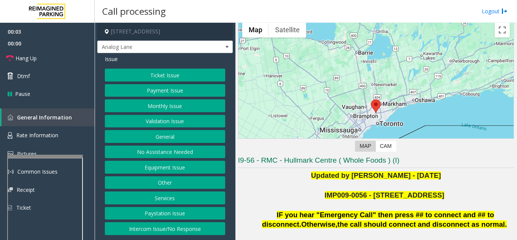
scroll to position [114, 0]
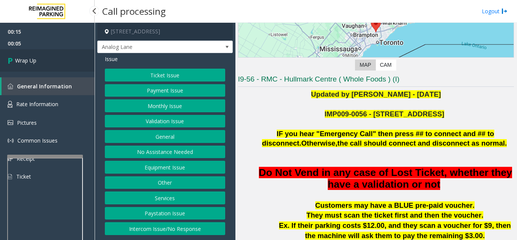
click at [39, 58] on link "Wrap Up" at bounding box center [47, 60] width 95 height 22
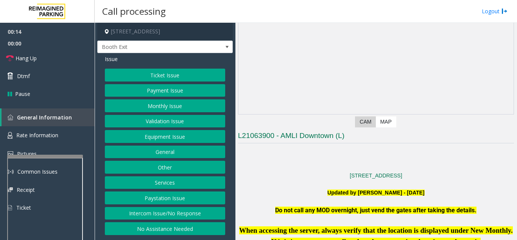
scroll to position [151, 0]
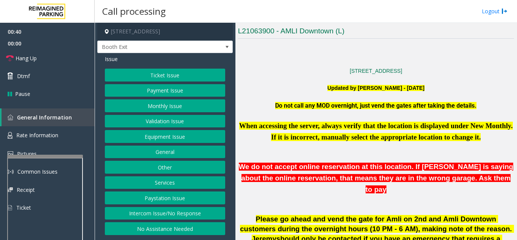
click at [166, 134] on button "Equipment Issue" at bounding box center [165, 136] width 120 height 13
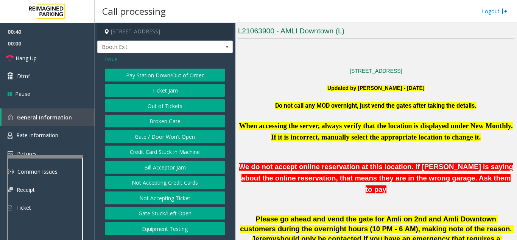
click at [166, 134] on button "Gate / Door Won't Open" at bounding box center [165, 136] width 120 height 13
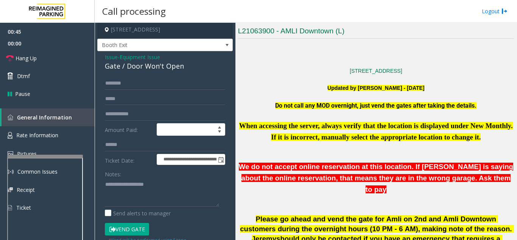
scroll to position [0, 0]
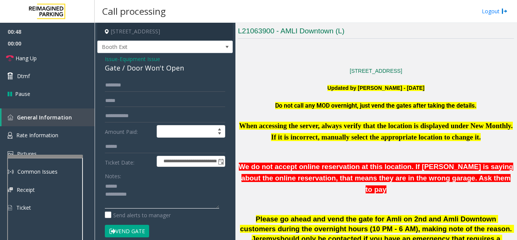
click at [147, 184] on textarea at bounding box center [162, 194] width 114 height 28
drag, startPoint x: 126, startPoint y: 70, endPoint x: 184, endPoint y: 76, distance: 58.7
click at [184, 76] on div "**********" at bounding box center [165, 202] width 136 height 298
click at [182, 200] on textarea at bounding box center [162, 194] width 114 height 28
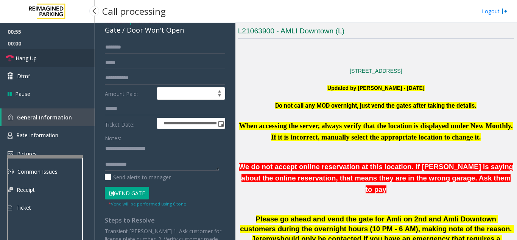
click at [45, 57] on link "Hang Up" at bounding box center [47, 58] width 95 height 18
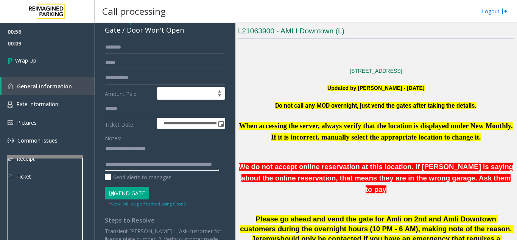
click at [189, 149] on textarea at bounding box center [162, 156] width 114 height 28
click at [178, 144] on textarea at bounding box center [162, 156] width 114 height 28
click at [179, 151] on textarea at bounding box center [162, 156] width 114 height 28
type textarea "**********"
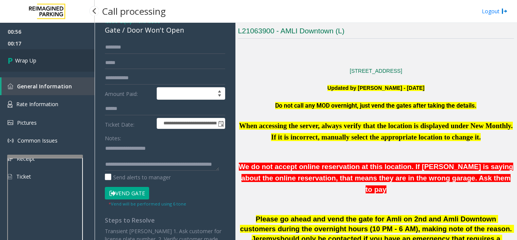
click at [42, 61] on link "Wrap Up" at bounding box center [47, 60] width 95 height 22
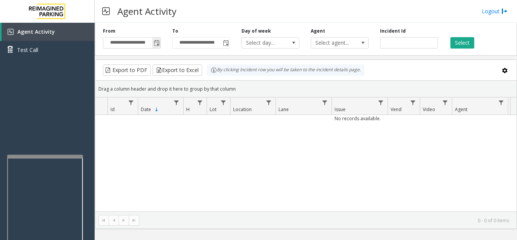
click at [156, 45] on span "Toggle popup" at bounding box center [157, 43] width 6 height 6
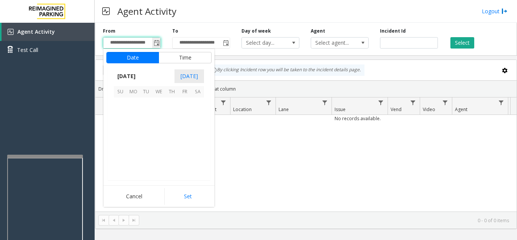
scroll to position [135999, 0]
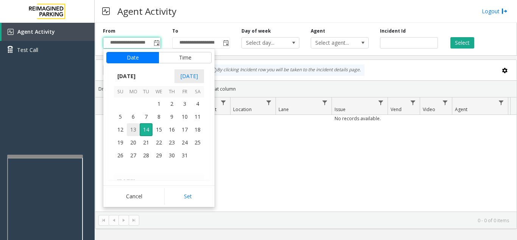
click at [132, 132] on span "13" at bounding box center [133, 129] width 13 height 13
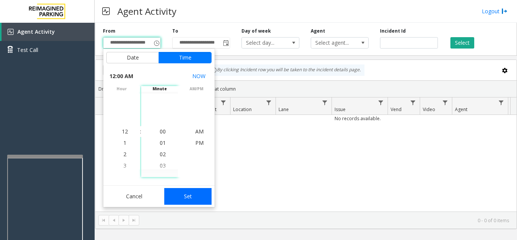
click at [196, 201] on button "Set" at bounding box center [188, 196] width 48 height 17
type input "**********"
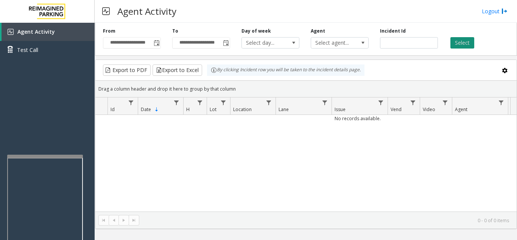
click at [467, 39] on button "Select" at bounding box center [463, 42] width 24 height 11
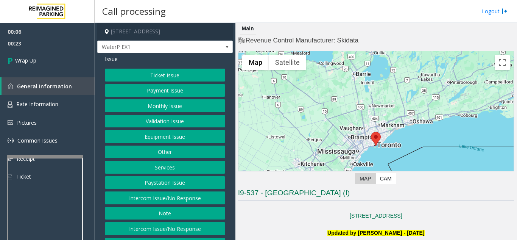
scroll to position [30, 0]
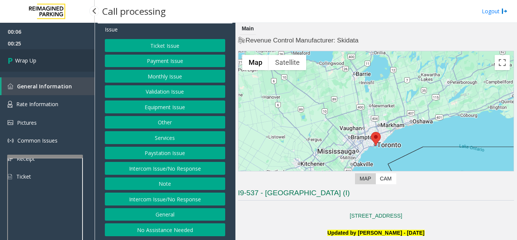
click at [39, 65] on link "Wrap Up" at bounding box center [47, 60] width 95 height 22
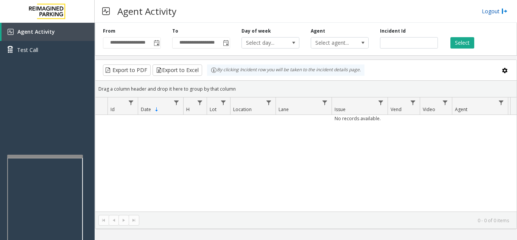
click at [495, 12] on link "Logout" at bounding box center [495, 11] width 26 height 8
